Goal: Check status: Check status

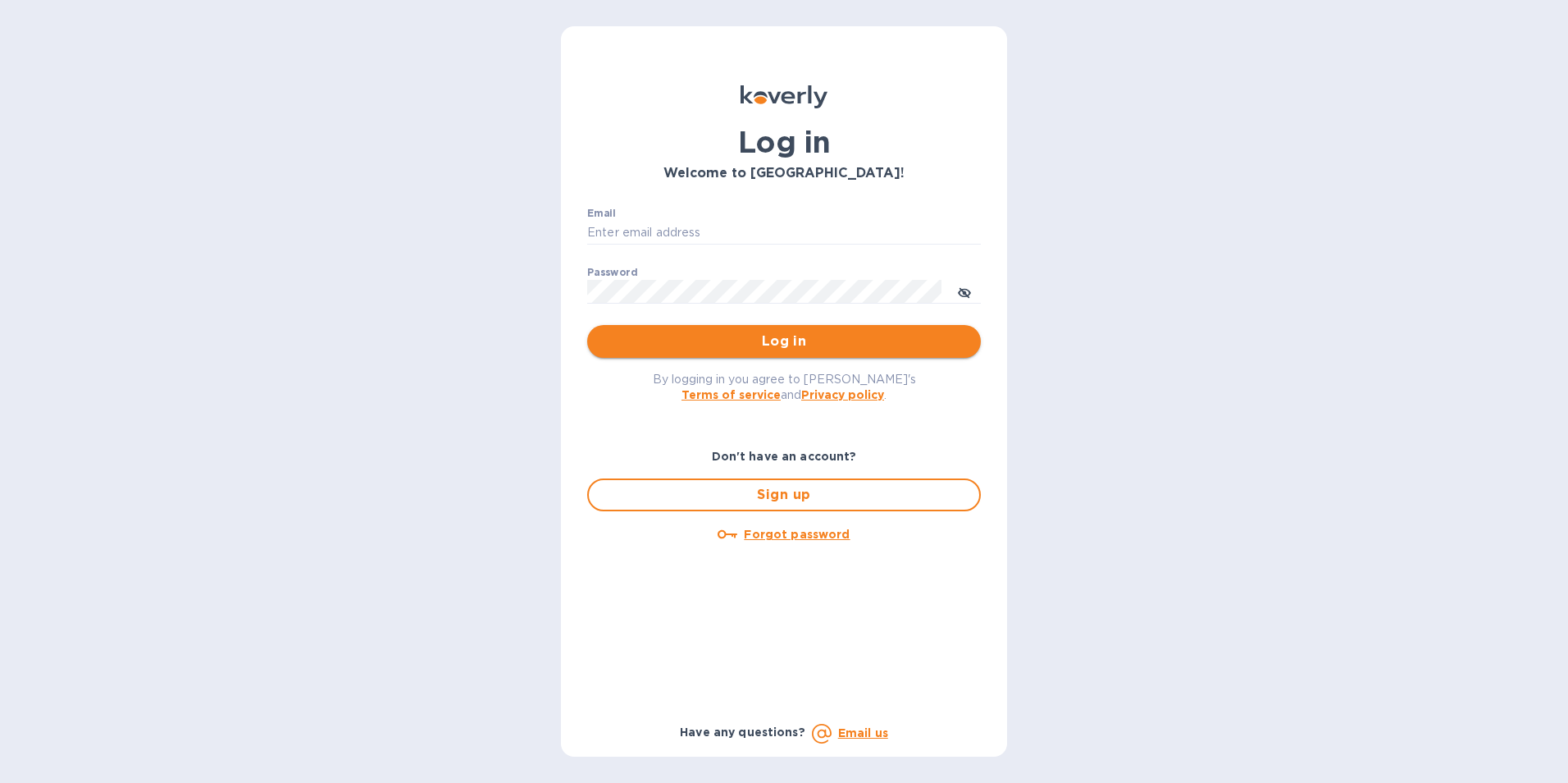
type input "[PERSON_NAME][EMAIL_ADDRESS][DOMAIN_NAME]"
click at [743, 342] on span "Log in" at bounding box center [784, 341] width 368 height 19
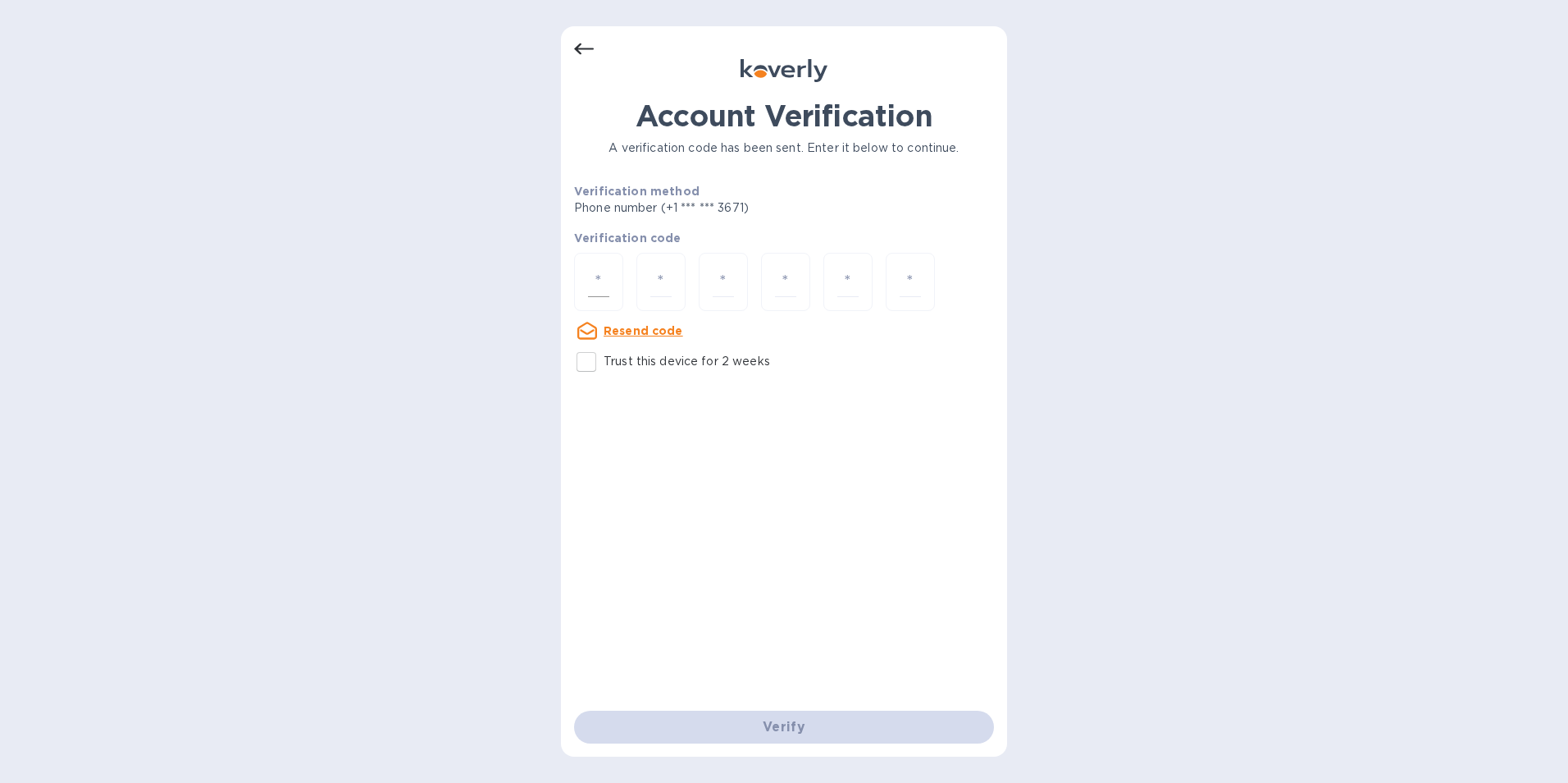
click at [619, 268] on div at bounding box center [599, 282] width 49 height 58
type input "1"
type input "9"
type input "6"
type input "7"
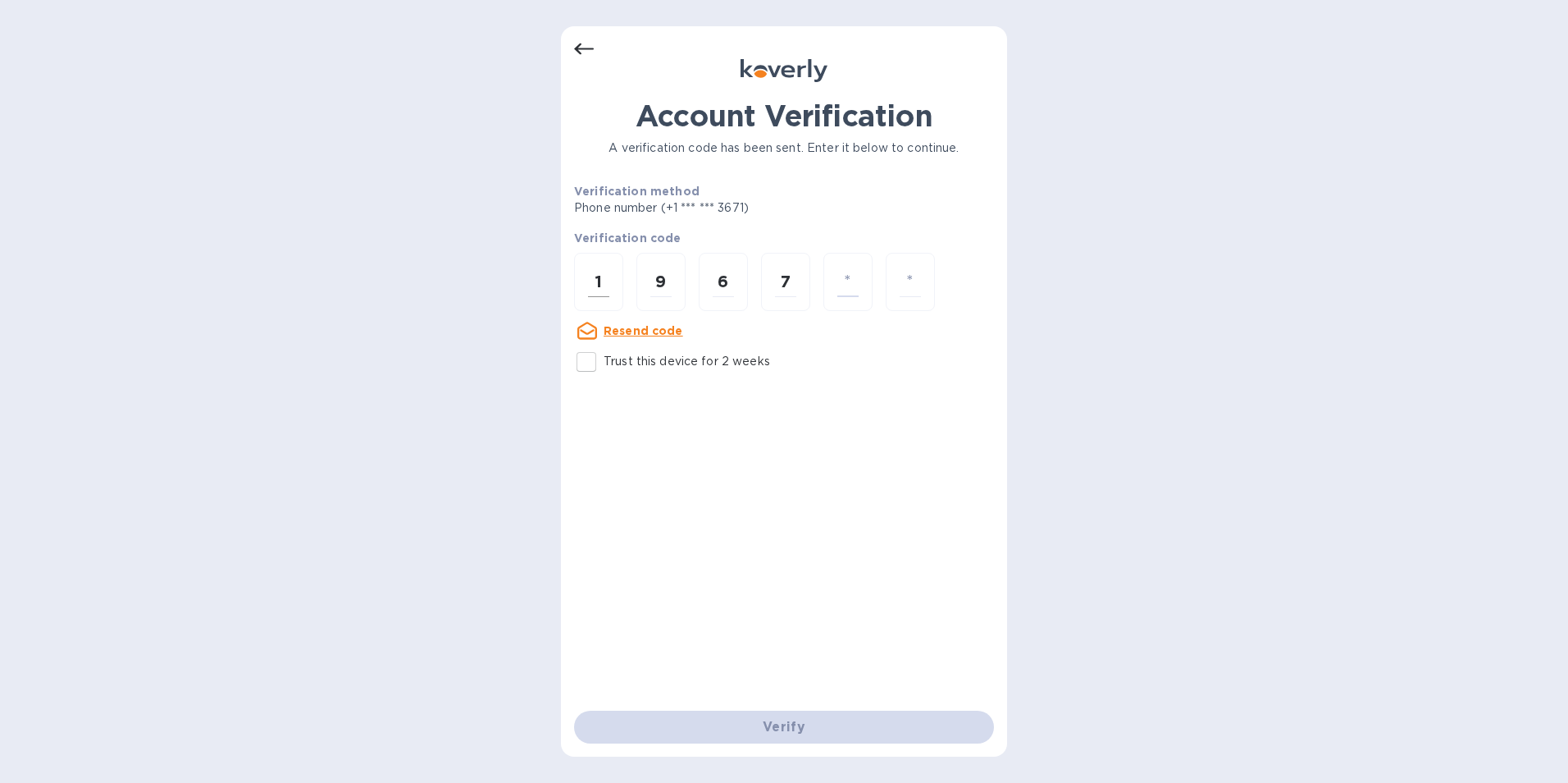
type input "6"
type input "4"
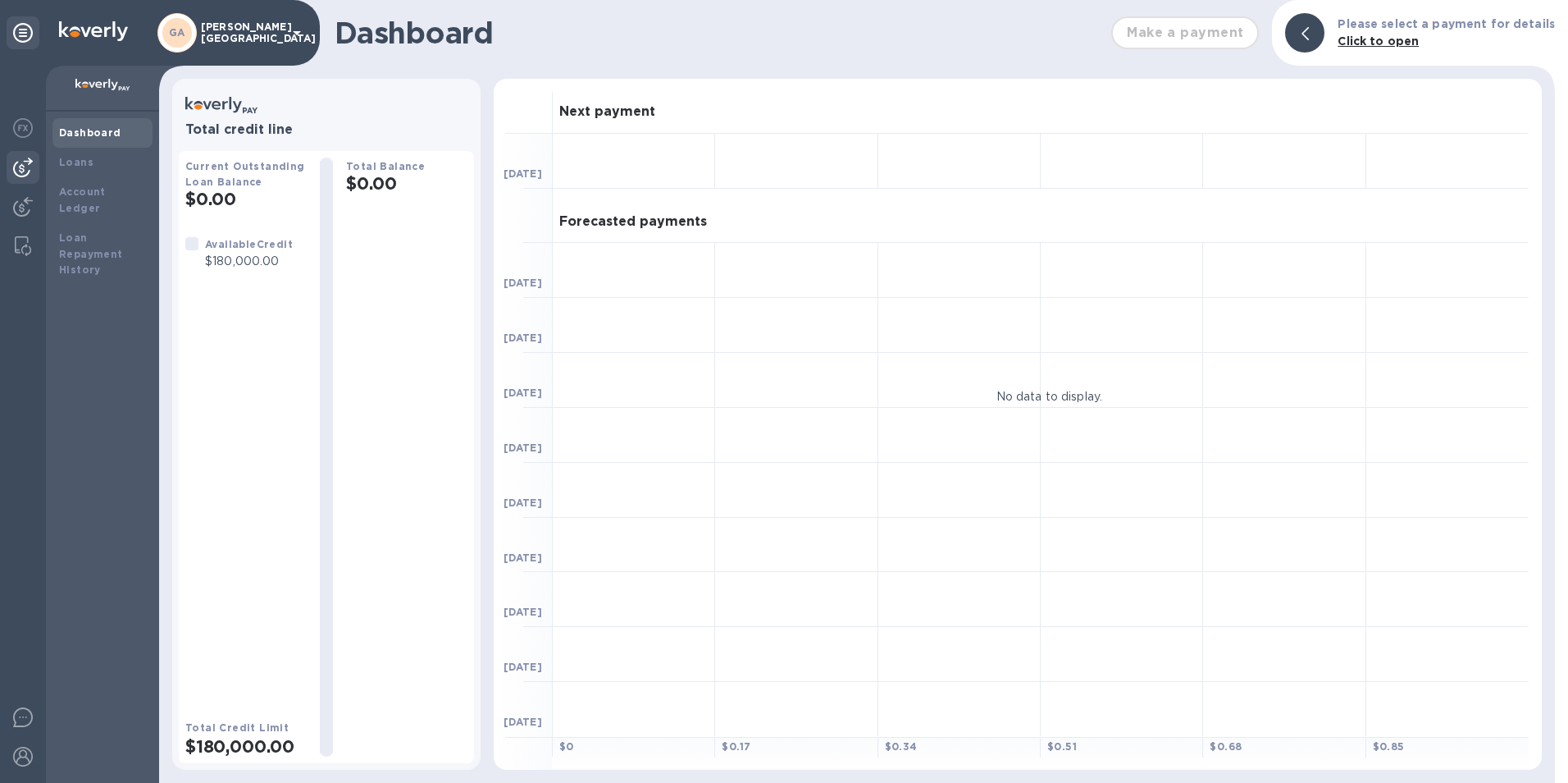
click at [28, 162] on img at bounding box center [23, 167] width 19 height 19
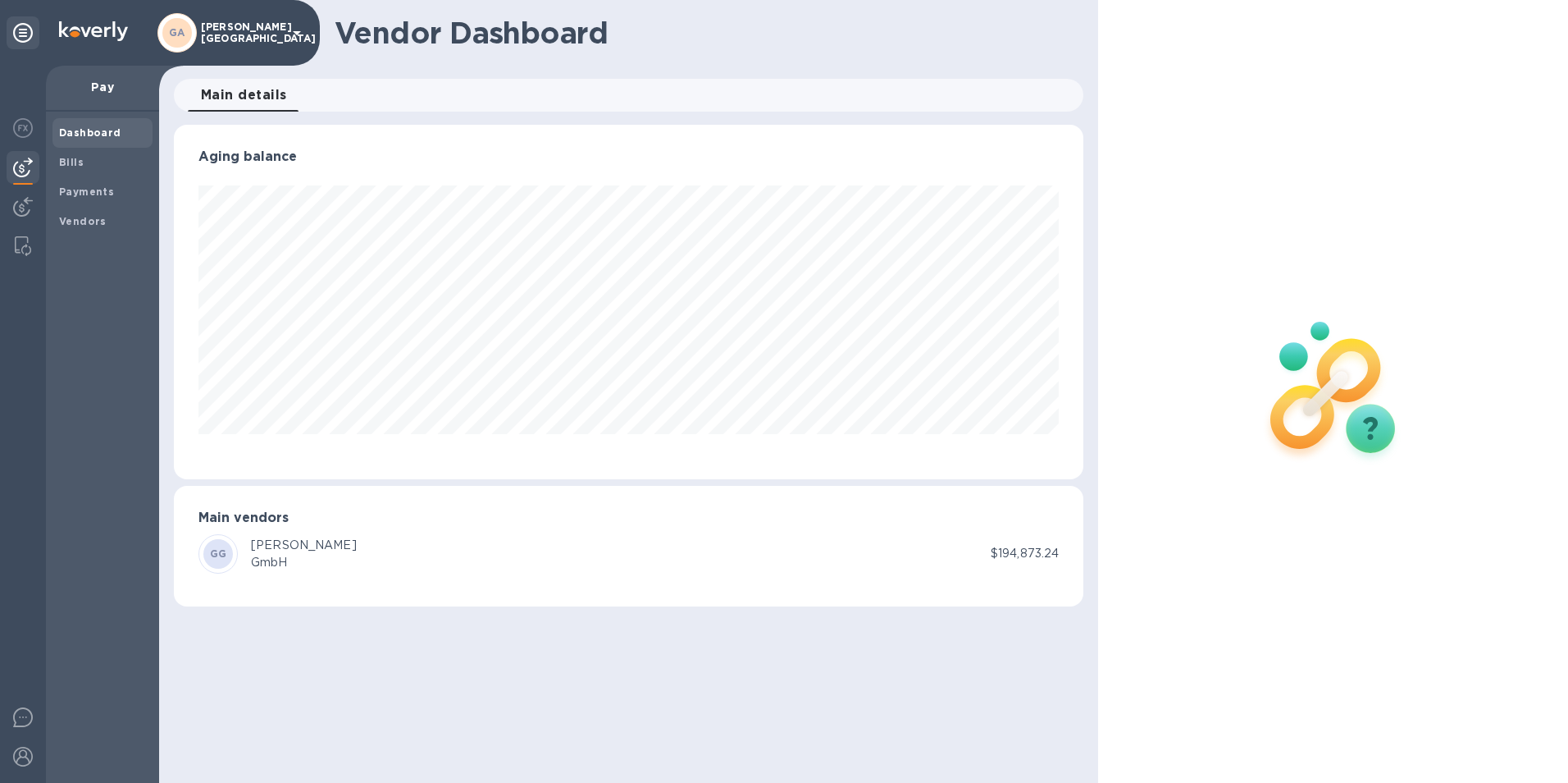
scroll to position [355, 910]
click at [70, 164] on b "Bills" at bounding box center [71, 162] width 25 height 12
